Goal: Register for event/course

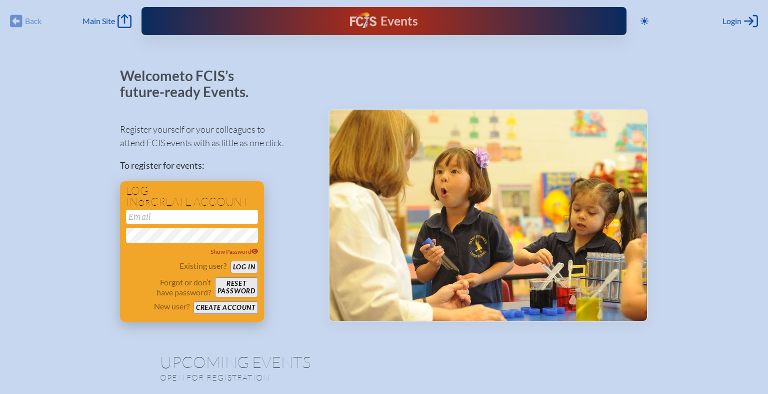
click at [193, 214] on input "email" at bounding box center [192, 217] width 132 height 14
click at [242, 268] on button "Log in" at bounding box center [245, 267] width 28 height 13
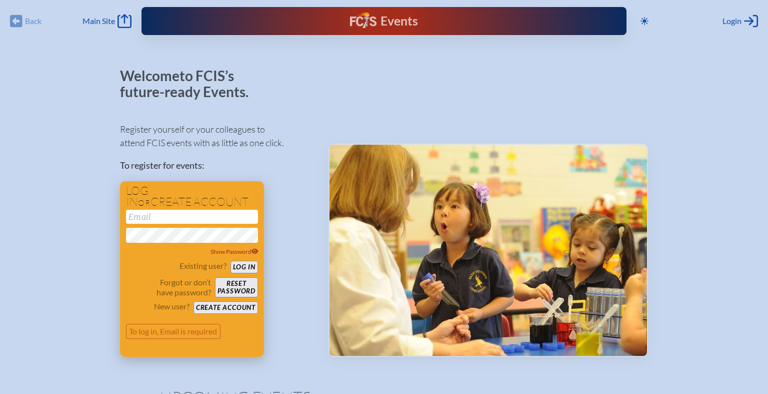
click at [161, 217] on input "email" at bounding box center [192, 217] width 132 height 14
click at [179, 255] on div "Show Password" at bounding box center [192, 252] width 132 height 10
click at [239, 288] on button "Reset password" at bounding box center [236, 287] width 43 height 20
type input "[PERSON_NAME][EMAIL_ADDRESS][DOMAIN_NAME]"
click at [237, 282] on button "Reset password" at bounding box center [236, 287] width 43 height 20
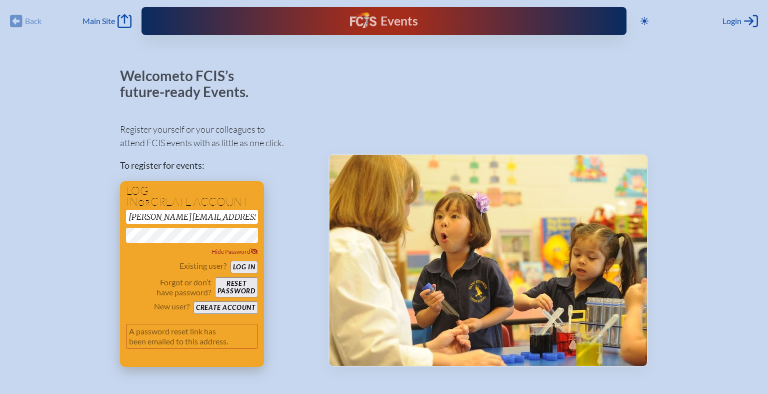
click at [252, 267] on button "Log in" at bounding box center [245, 267] width 28 height 13
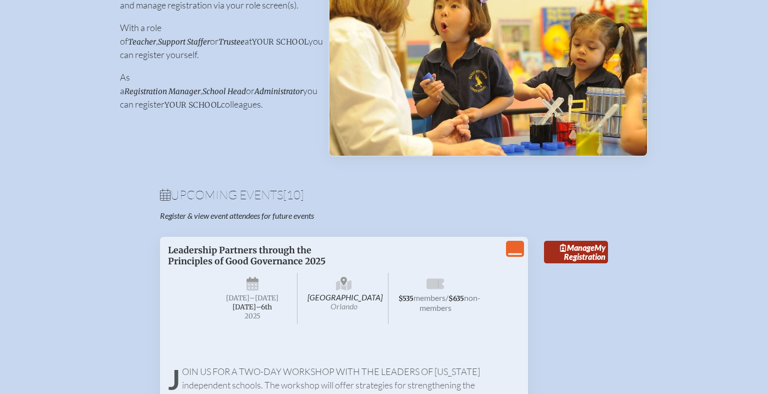
scroll to position [305, 0]
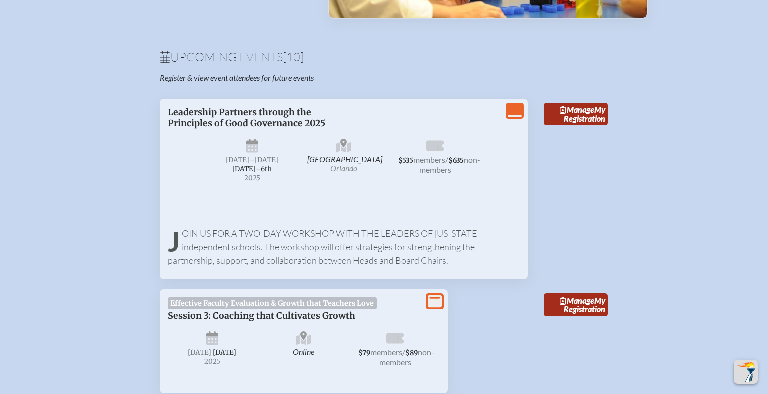
click at [235, 164] on span "Sunday" at bounding box center [238, 160] width 24 height 9
click at [244, 173] on span "October 5th–⁠6th" at bounding box center [253, 169] width 40 height 9
click at [245, 173] on span "October 5th–⁠6th" at bounding box center [253, 169] width 40 height 9
click at [578, 120] on link "Manage My Registration" at bounding box center [576, 114] width 64 height 23
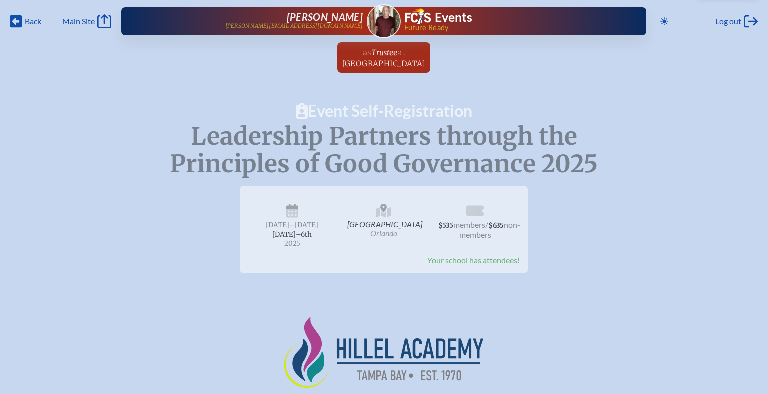
click at [475, 265] on span "Your school has attendees!" at bounding box center [474, 260] width 93 height 10
click at [474, 230] on span "non-members" at bounding box center [491, 230] width 62 height 20
drag, startPoint x: 348, startPoint y: 233, endPoint x: 340, endPoint y: 232, distance: 7.5
click at [348, 233] on span "Hyatt Regency Orlando International Airport Orlando" at bounding box center [385, 226] width 90 height 52
click at [288, 230] on span "October 5th–⁠6th" at bounding box center [293, 234] width 40 height 9
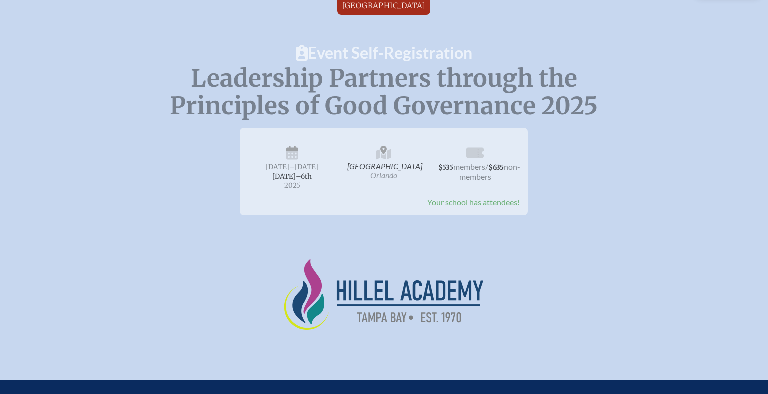
scroll to position [65, 0]
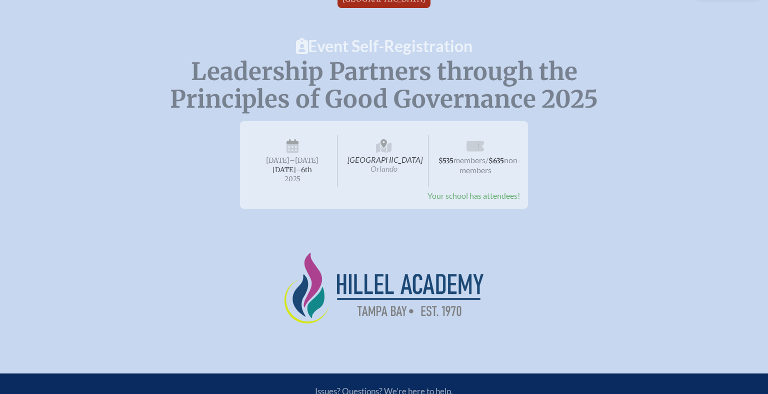
click at [290, 160] on span "–Monday" at bounding box center [304, 160] width 29 height 9
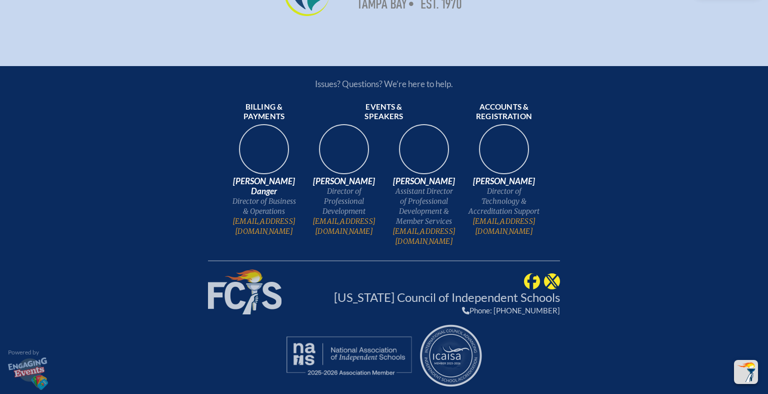
scroll to position [0, 0]
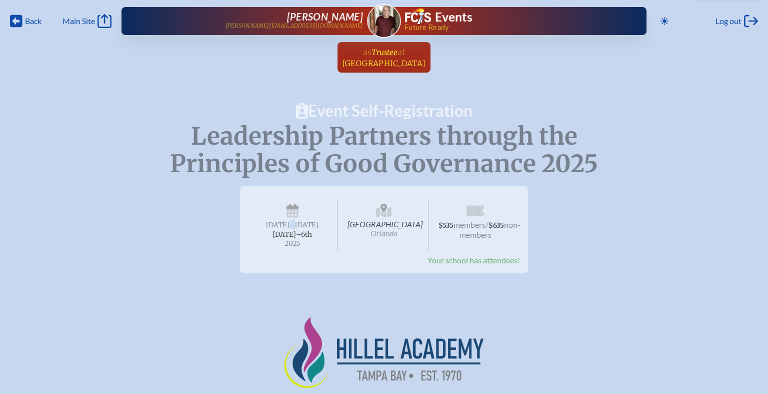
click at [368, 59] on span "Hillel Academy" at bounding box center [385, 64] width 84 height 10
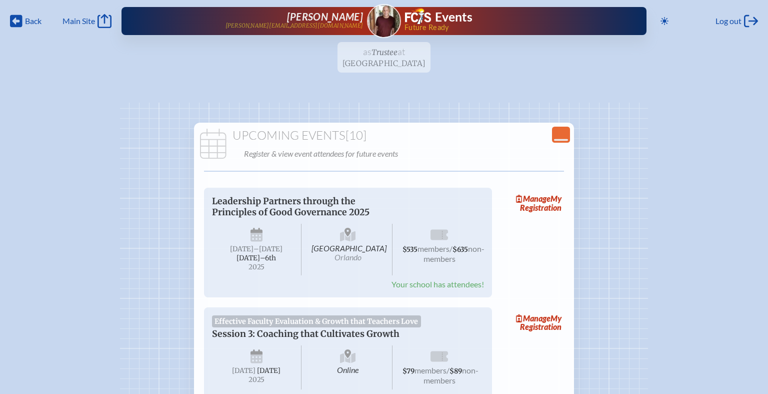
click at [254, 246] on span "–Monday" at bounding box center [268, 249] width 29 height 9
click at [230, 189] on div "Leadership Partners through the Principles of Good Governance 2025 Hyatt Regenc…" at bounding box center [348, 243] width 288 height 110
click at [241, 204] on span "Leadership Partners through the Principles of Good Governance 2025" at bounding box center [291, 207] width 158 height 22
click at [241, 203] on span "Leadership Partners through the Principles of Good Governance 2025" at bounding box center [291, 207] width 158 height 22
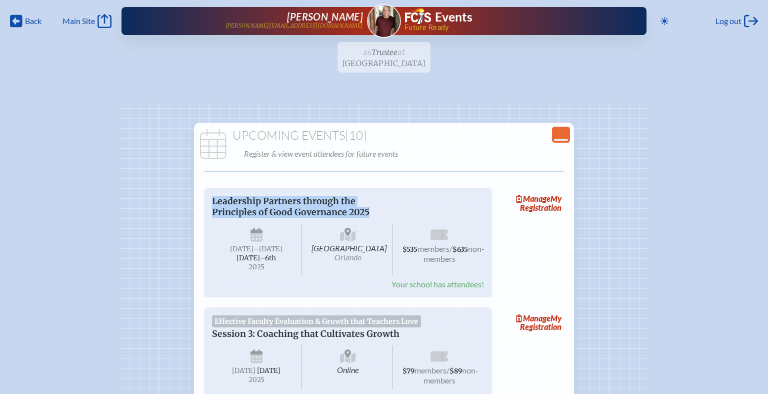
click at [241, 203] on span "Leadership Partners through the Principles of Good Governance 2025" at bounding box center [291, 207] width 158 height 22
drag, startPoint x: 241, startPoint y: 203, endPoint x: 331, endPoint y: 225, distance: 92.2
click at [249, 205] on span "Leadership Partners through the Principles of Good Governance 2025" at bounding box center [291, 207] width 158 height 22
drag, startPoint x: 434, startPoint y: 256, endPoint x: 499, endPoint y: 218, distance: 74.9
click at [436, 256] on span "non-members" at bounding box center [455, 254] width 62 height 20
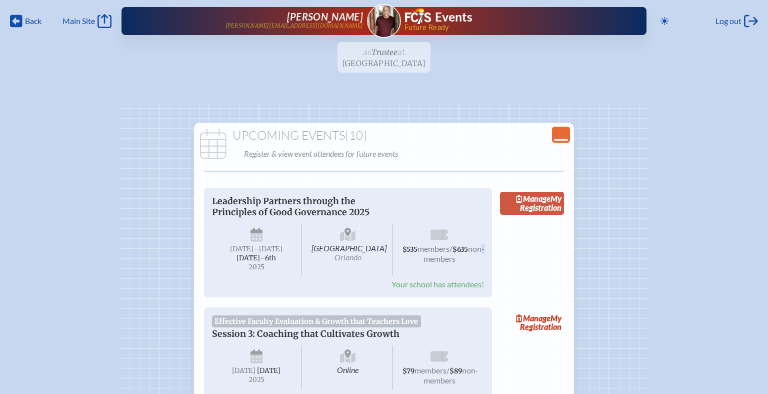
click at [544, 200] on span "Manage" at bounding box center [533, 199] width 35 height 10
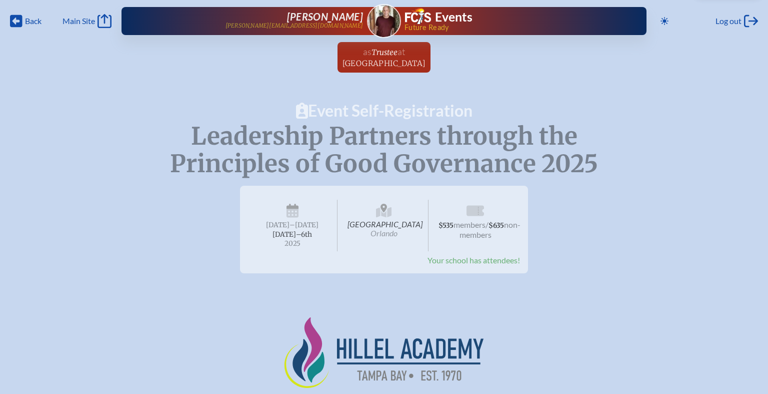
click at [415, 161] on span "Leadership Partners through the Principles of Good Governance 2025" at bounding box center [384, 150] width 428 height 58
click at [480, 245] on span "$535 members / $635 non-members" at bounding box center [476, 226] width 90 height 52
drag, startPoint x: 446, startPoint y: 231, endPoint x: 437, endPoint y: 231, distance: 9.5
click at [489, 230] on span "$635" at bounding box center [497, 225] width 16 height 9
click at [397, 232] on span "Hyatt Regency Orlando International Airport Orlando" at bounding box center [385, 226] width 90 height 52
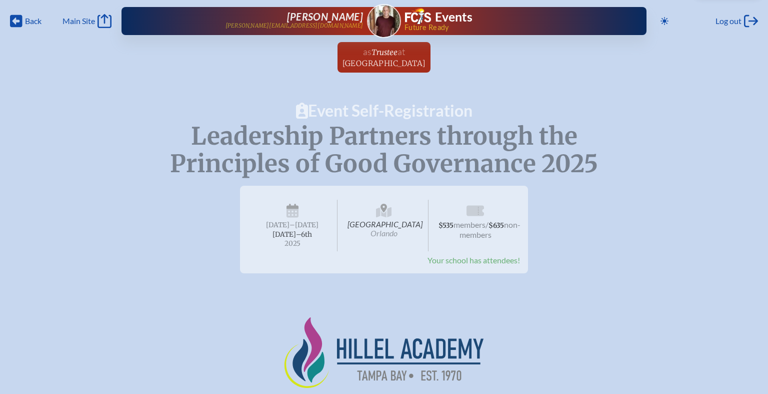
click at [377, 234] on span "Hyatt Regency Orlando International Airport Orlando" at bounding box center [385, 226] width 90 height 52
click at [382, 234] on span "Hyatt Regency Orlando International Airport Orlando" at bounding box center [385, 226] width 90 height 52
click at [388, 234] on span "Hyatt Regency Orlando International Airport Orlando" at bounding box center [385, 226] width 90 height 52
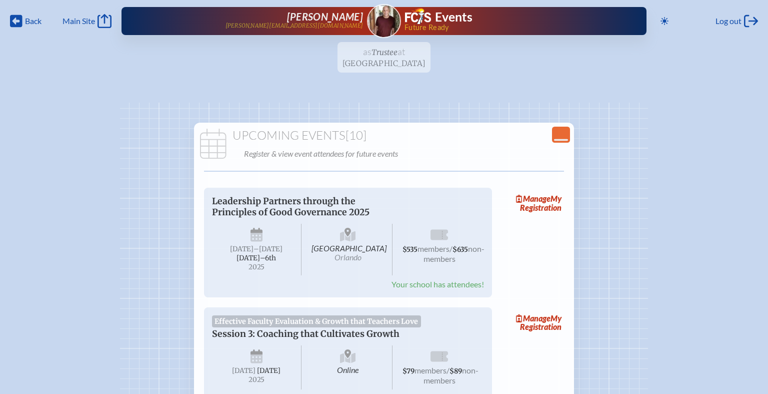
click at [227, 242] on span "Sunday –Monday , October 5th–⁠6th , 2025" at bounding box center [257, 250] width 90 height 52
click at [249, 243] on span "Sunday –Monday , October 5th–⁠6th , 2025" at bounding box center [257, 250] width 90 height 52
click at [250, 243] on span "Sunday –Monday , October 5th–⁠6th , 2025" at bounding box center [257, 250] width 90 height 52
click at [215, 149] on icon at bounding box center [213, 150] width 27 height 42
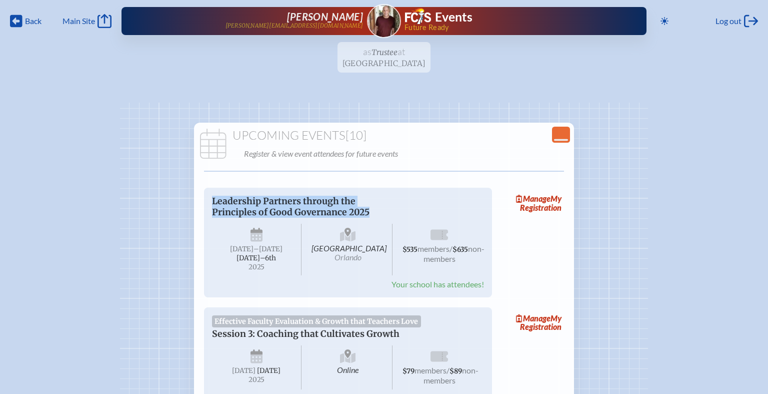
drag, startPoint x: 212, startPoint y: 201, endPoint x: 372, endPoint y: 207, distance: 160.2
click at [372, 207] on p "Leadership Partners through the Principles of Good Governance 2025" at bounding box center [338, 207] width 252 height 22
click at [288, 207] on span "Leadership Partners through the Principles of Good Governance 2025" at bounding box center [291, 207] width 158 height 22
click at [289, 207] on span "Leadership Partners through the Principles of Good Governance 2025" at bounding box center [291, 207] width 158 height 22
click at [290, 207] on span "Leadership Partners through the Principles of Good Governance 2025" at bounding box center [291, 207] width 158 height 22
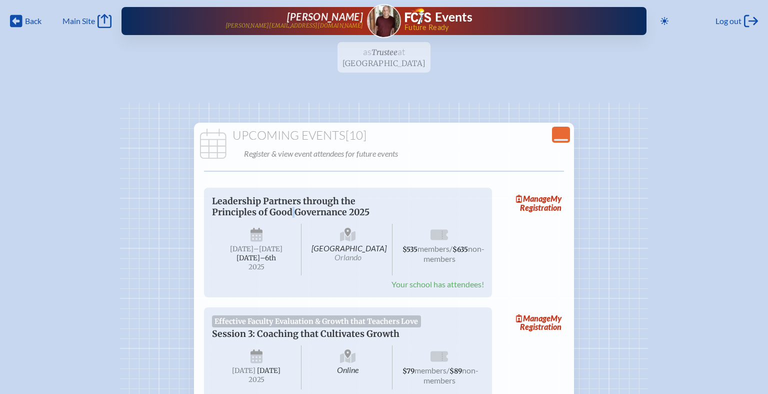
click at [291, 207] on span "Leadership Partners through the Principles of Good Governance 2025" at bounding box center [291, 207] width 158 height 22
copy span "Leadership Partners through the Principles of Good Governance 2025"
